Goal: Task Accomplishment & Management: Manage account settings

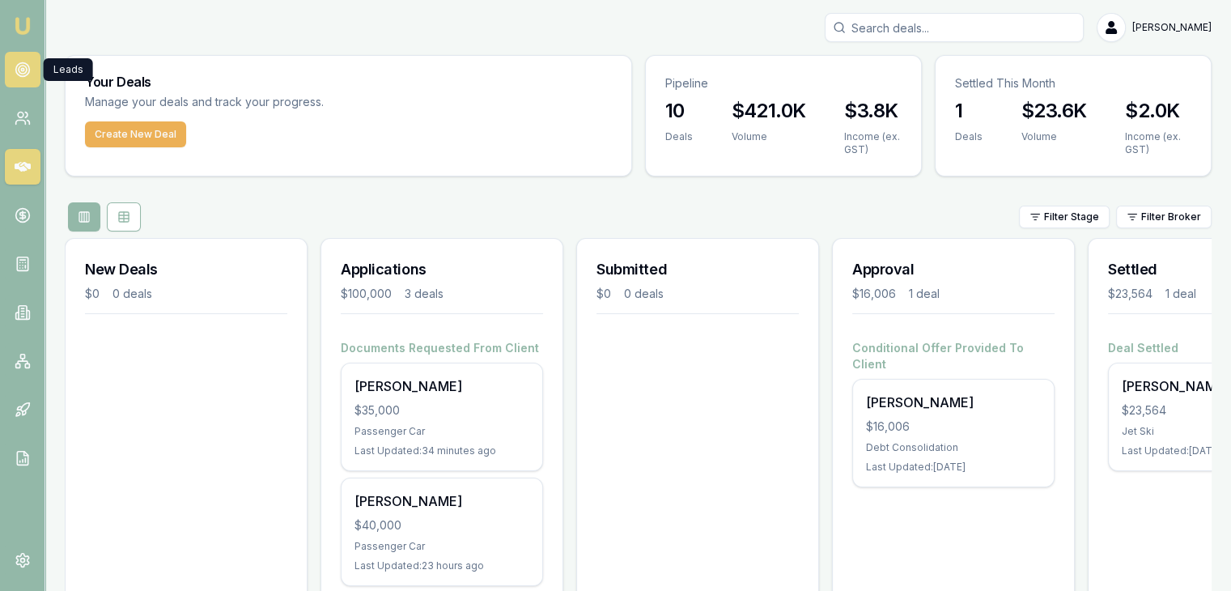
click at [25, 69] on icon at bounding box center [23, 70] width 16 height 16
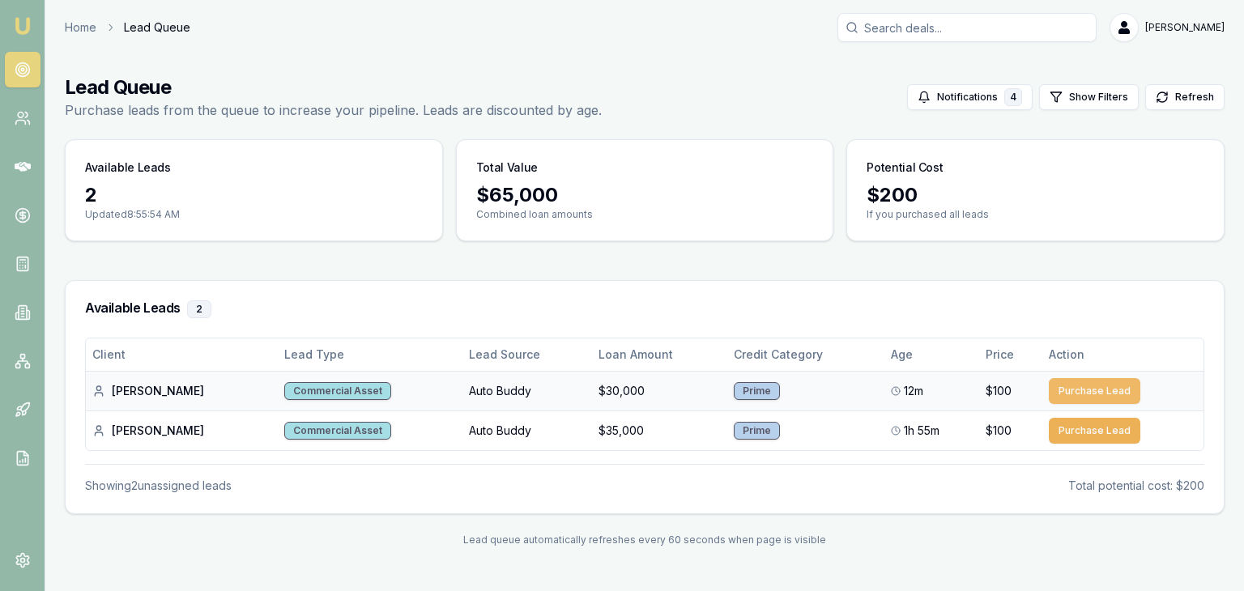
click at [1091, 386] on button "Purchase Lead" at bounding box center [1093, 391] width 91 height 26
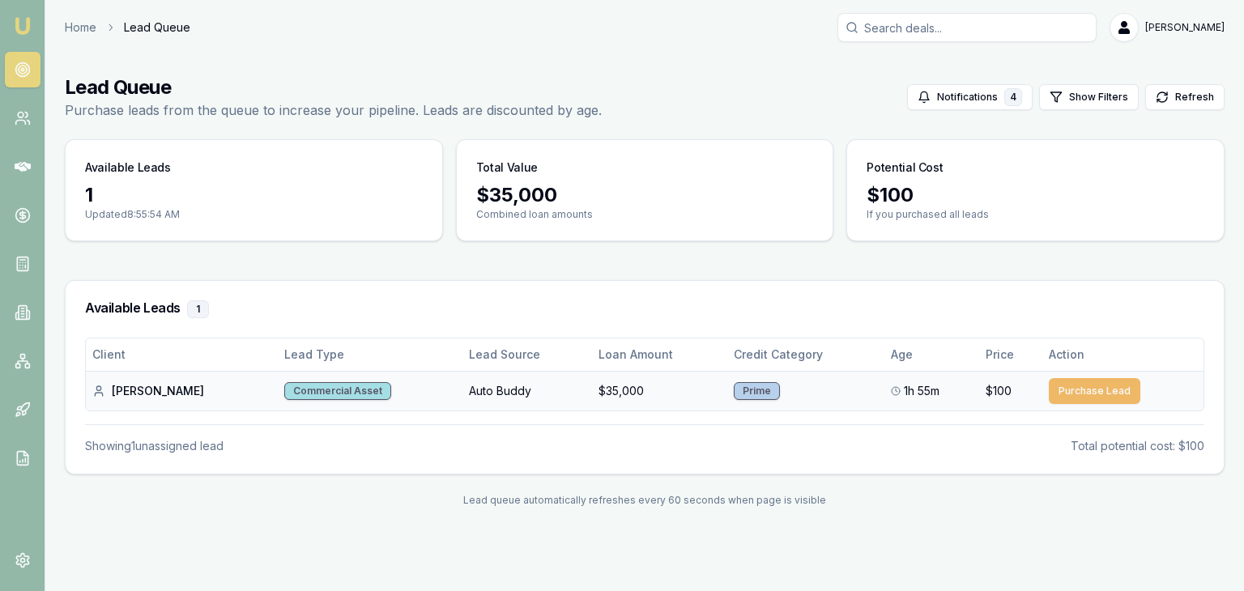
click at [1083, 391] on button "Purchase Lead" at bounding box center [1093, 391] width 91 height 26
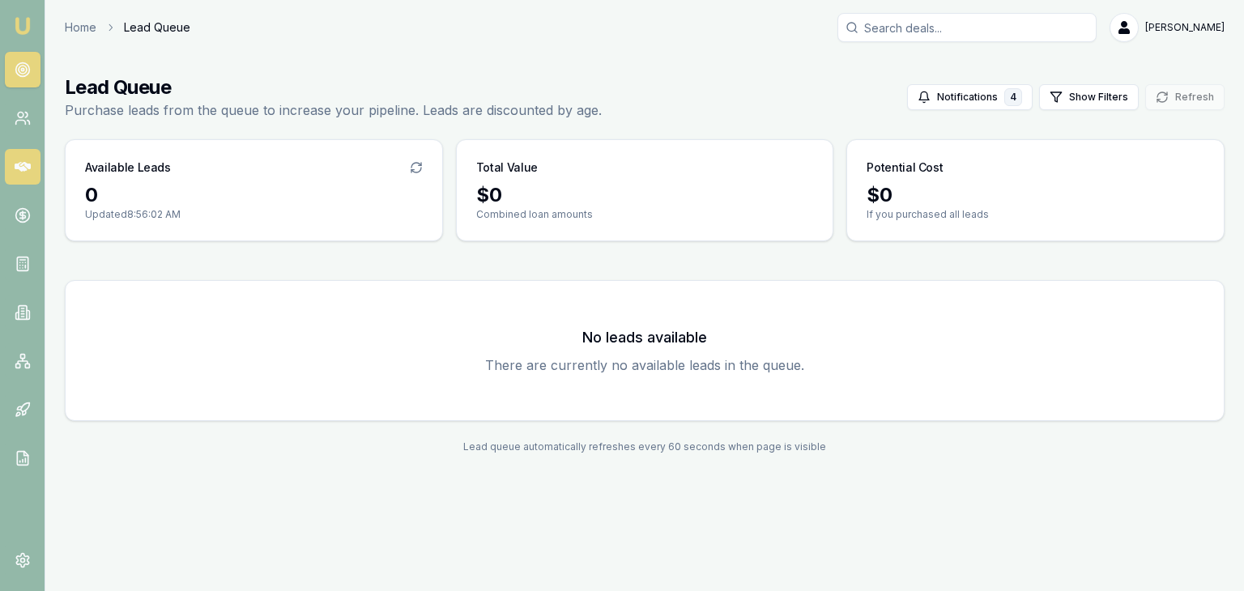
click at [9, 164] on link at bounding box center [23, 167] width 36 height 36
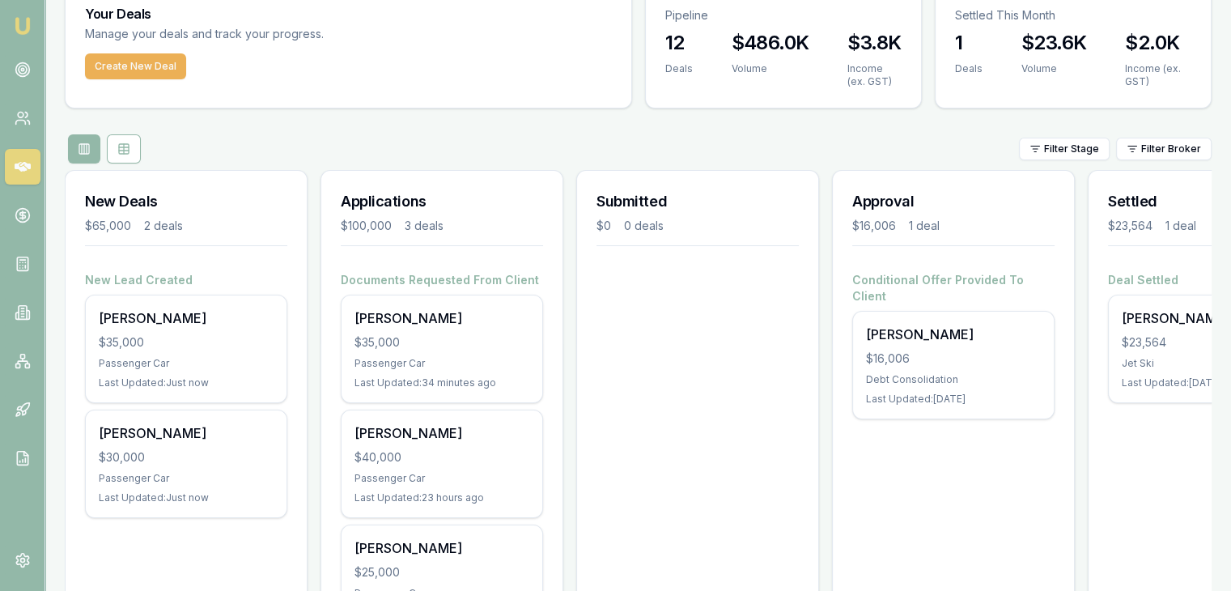
scroll to position [162, 0]
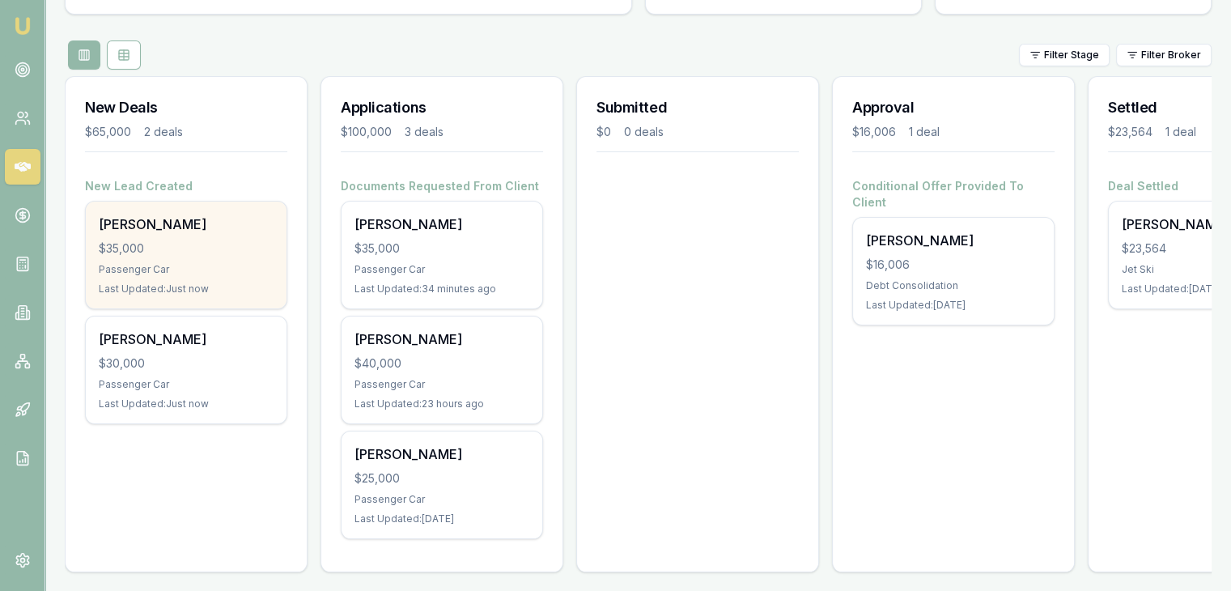
click at [187, 251] on div "$35,000" at bounding box center [186, 248] width 175 height 16
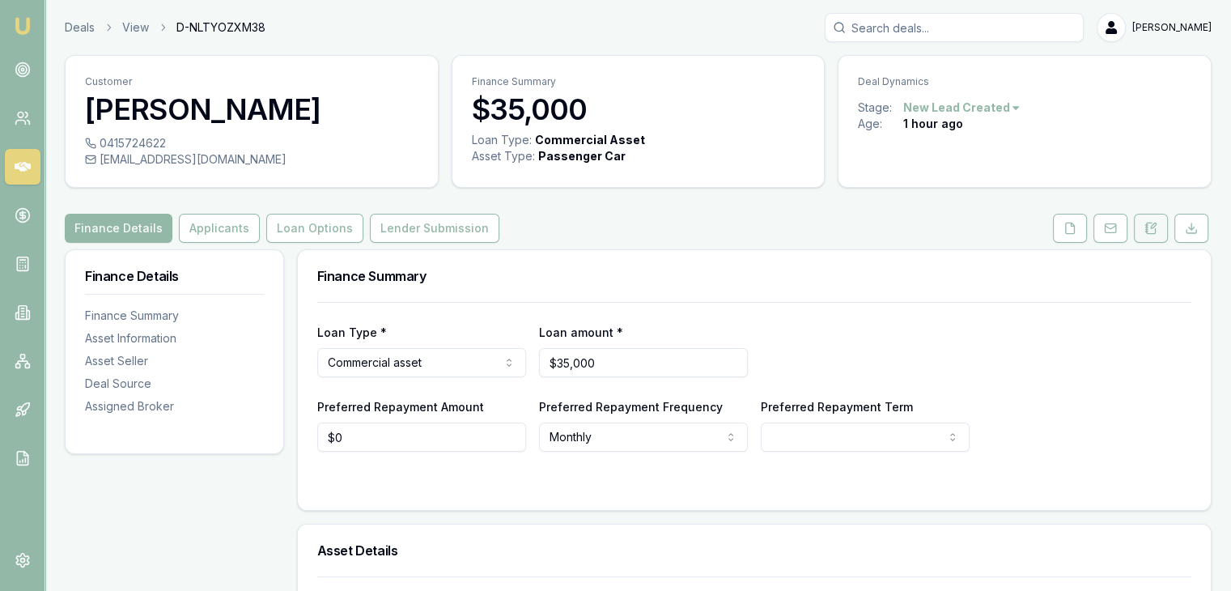
click at [1152, 222] on icon at bounding box center [1151, 228] width 13 height 13
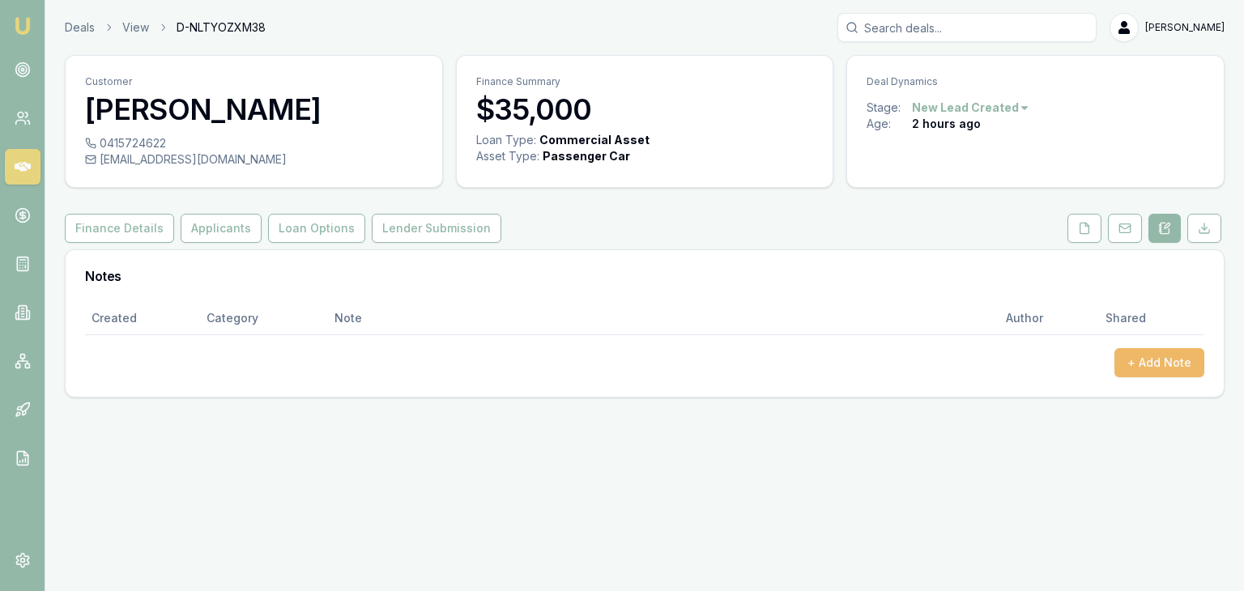
click at [1152, 355] on button "+ Add Note" at bounding box center [1159, 362] width 90 height 29
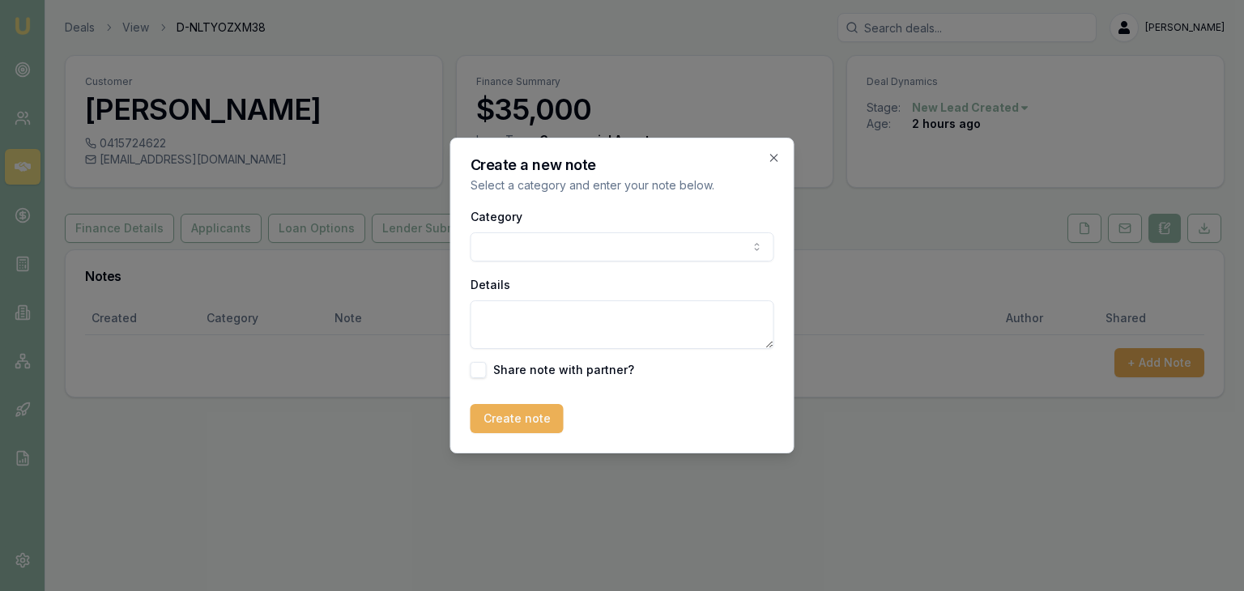
click at [621, 251] on body "Emu Broker Deals View D-NLTYOZXM38 [PERSON_NAME] Toggle Menu Customer [PERSON_N…" at bounding box center [622, 295] width 1244 height 591
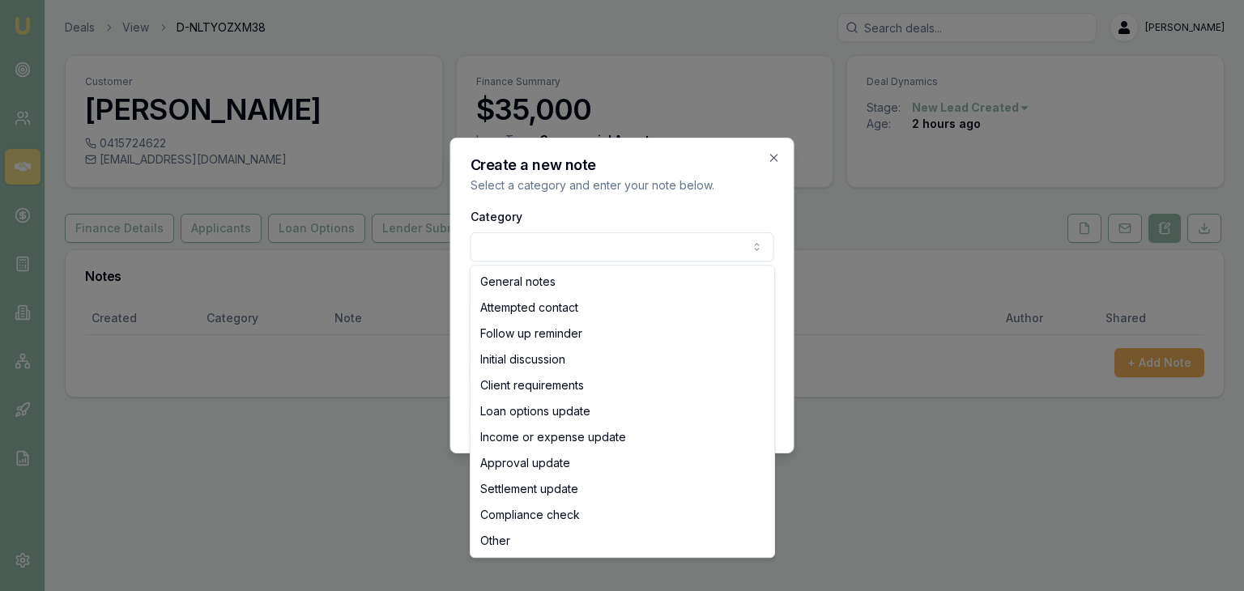
select select "ATTEMPTED_CONTACT"
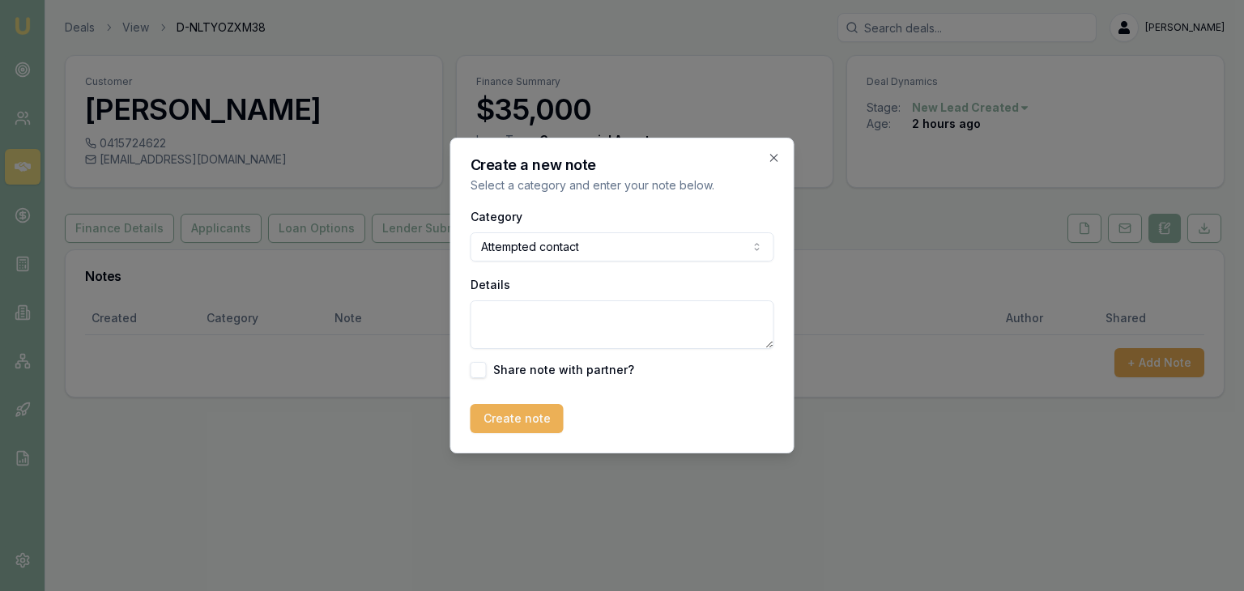
click at [525, 317] on textarea "Details" at bounding box center [622, 324] width 304 height 49
type textarea "Sent SMS"
click at [510, 416] on button "Create note" at bounding box center [516, 418] width 93 height 29
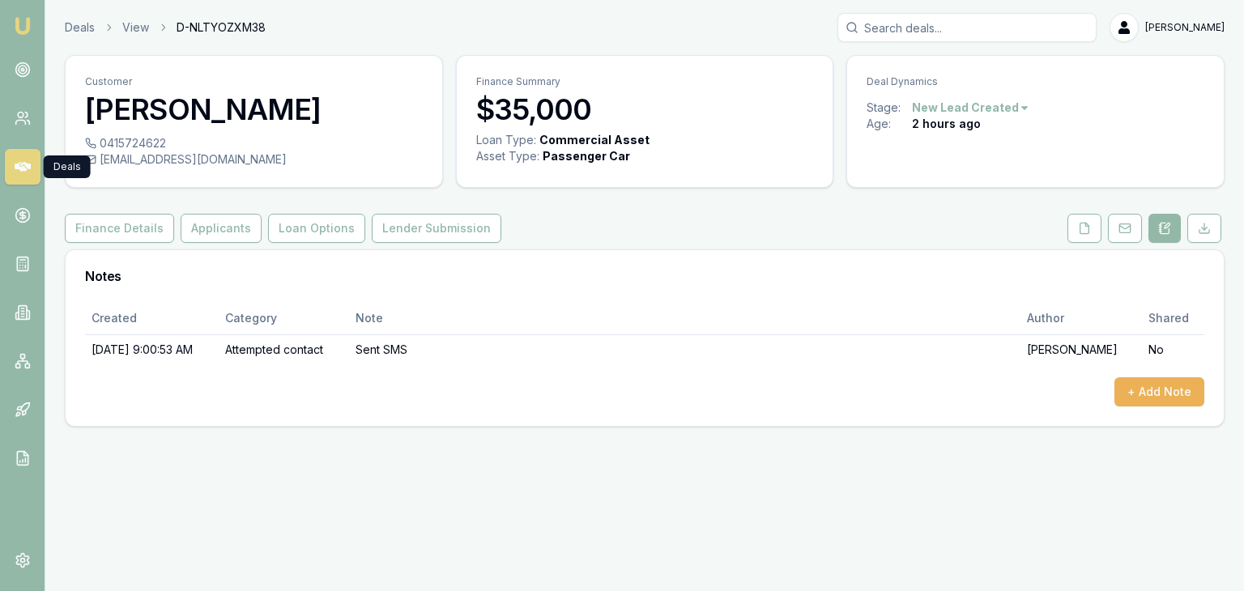
click at [14, 163] on link at bounding box center [23, 167] width 36 height 36
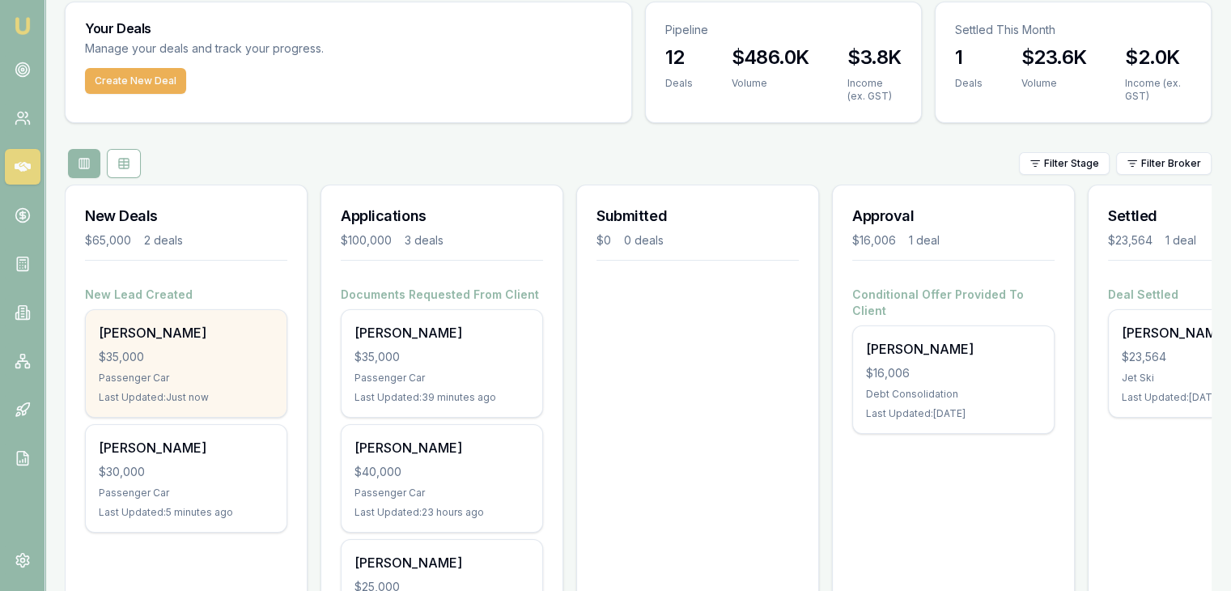
scroll to position [81, 0]
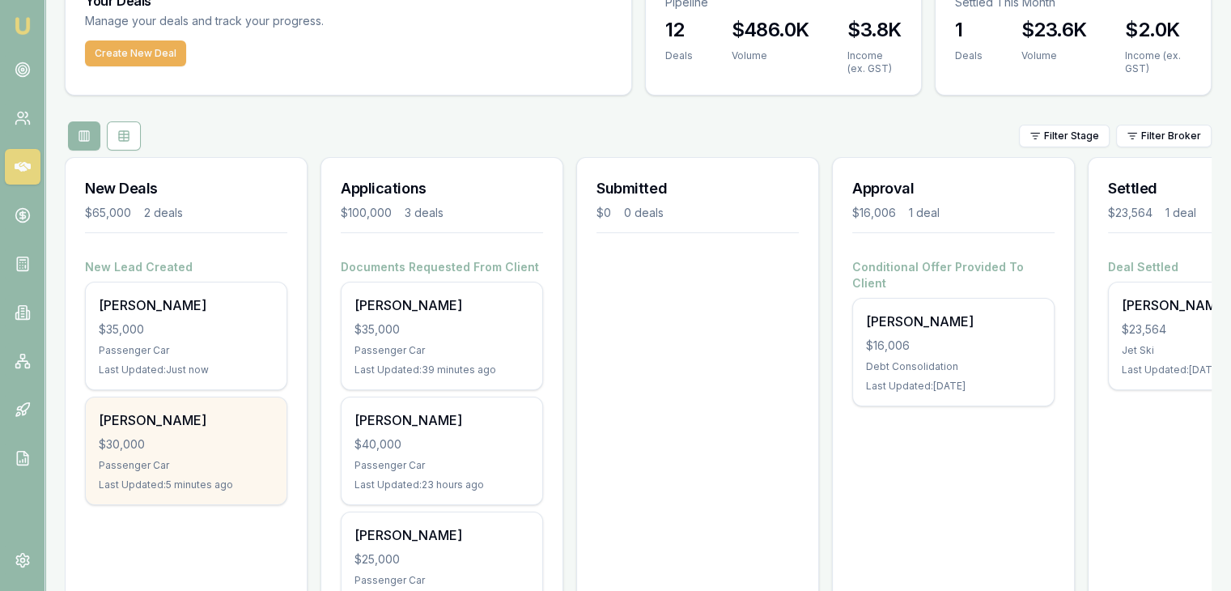
click at [150, 442] on div "$30,000" at bounding box center [186, 444] width 175 height 16
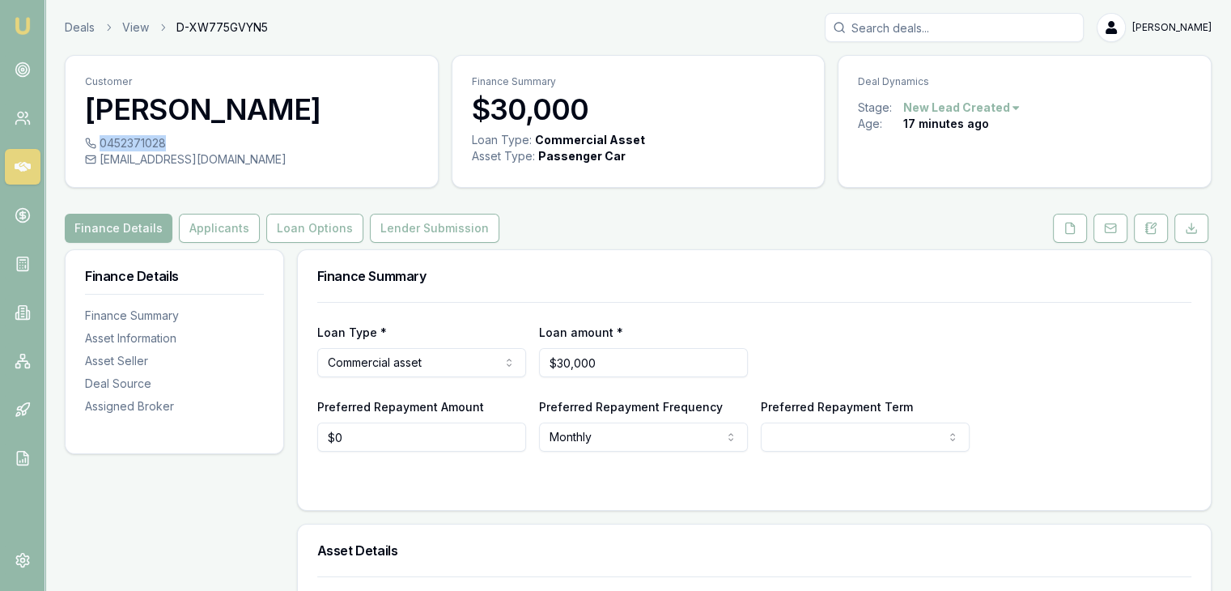
drag, startPoint x: 98, startPoint y: 142, endPoint x: 164, endPoint y: 143, distance: 66.4
click at [164, 143] on div "0452371028" at bounding box center [252, 143] width 334 height 16
copy div "0452371028"
click at [1154, 229] on icon at bounding box center [1151, 228] width 13 height 13
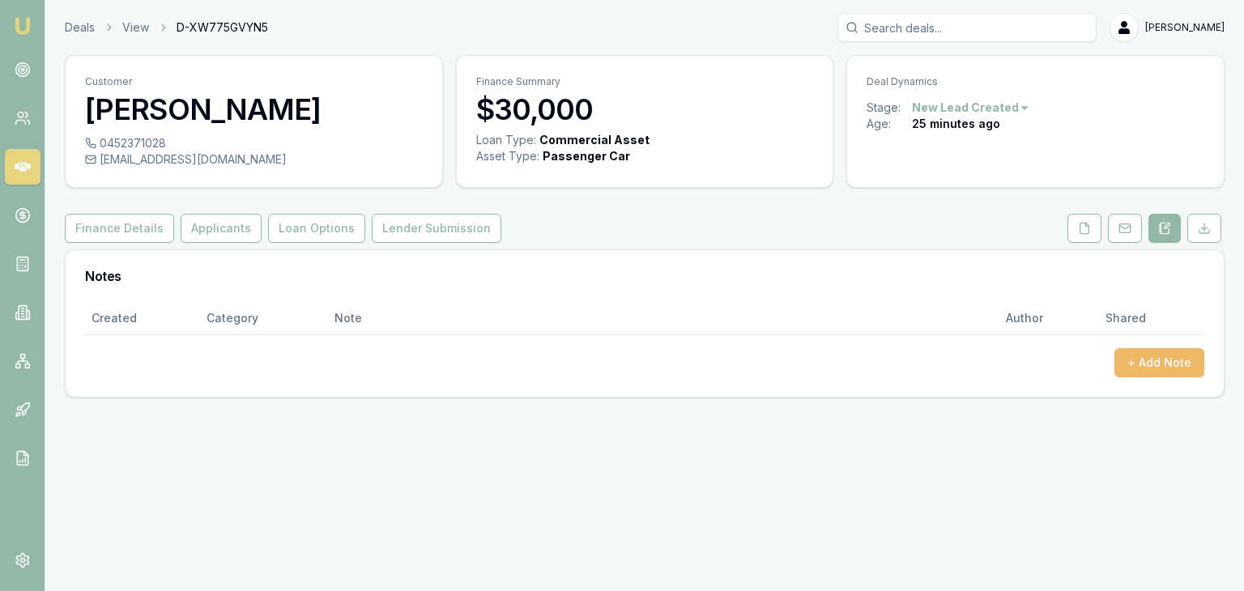
click at [1168, 358] on button "+ Add Note" at bounding box center [1159, 362] width 90 height 29
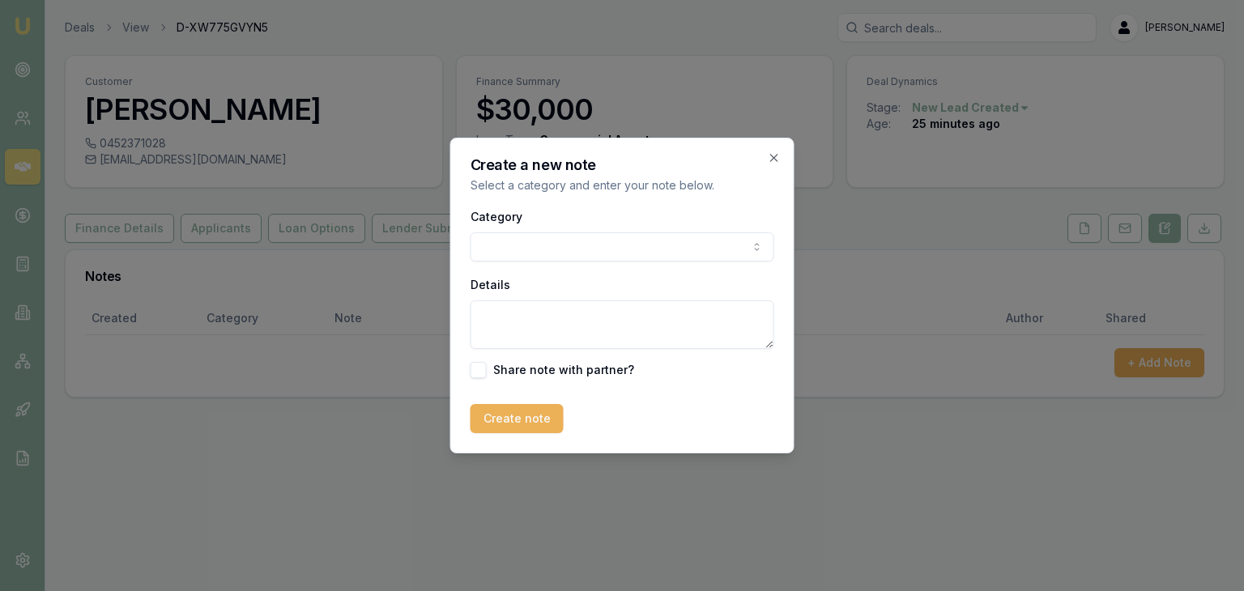
click at [641, 241] on body "Emu Broker Deals View D-XW775GVYN5 [PERSON_NAME] Toggle Menu Customer [PERSON_N…" at bounding box center [622, 295] width 1244 height 591
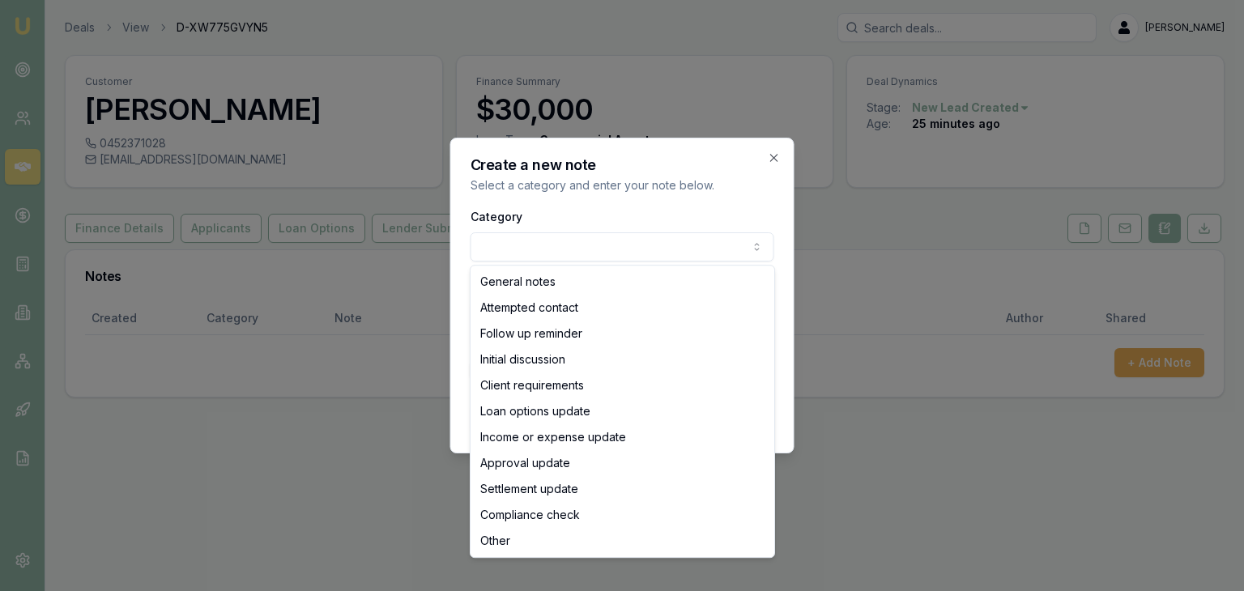
select select "ATTEMPTED_CONTACT"
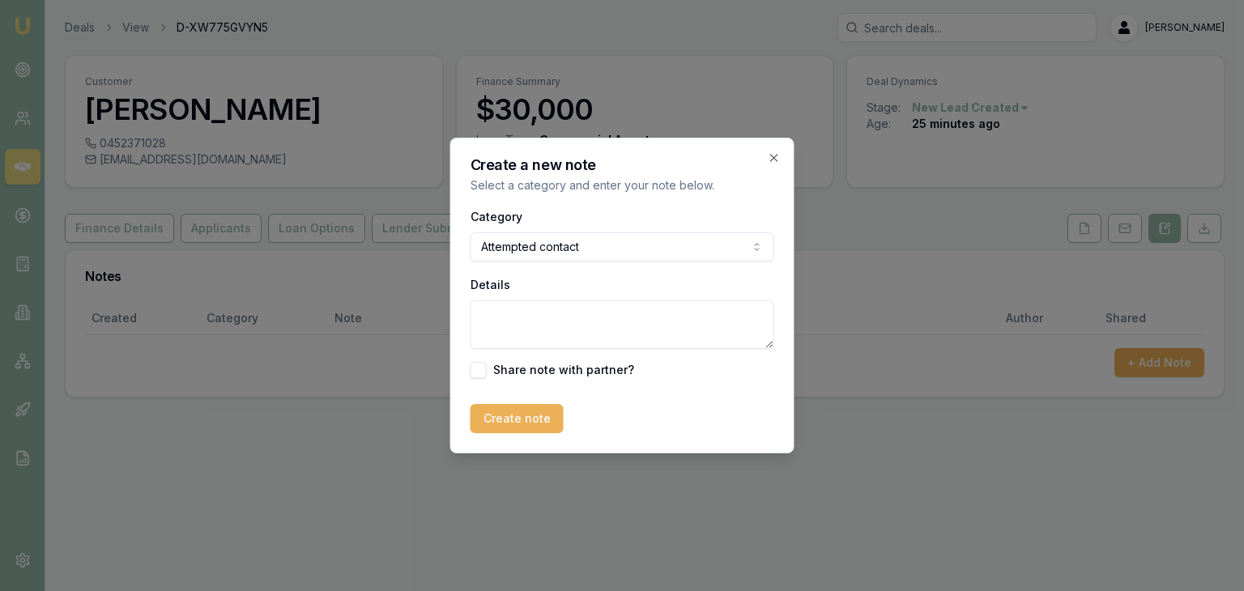
click at [538, 308] on textarea "Details" at bounding box center [622, 324] width 304 height 49
type textarea "SEnt SMS"
click at [516, 421] on button "Create note" at bounding box center [516, 418] width 93 height 29
